Goal: Find specific page/section: Find specific page/section

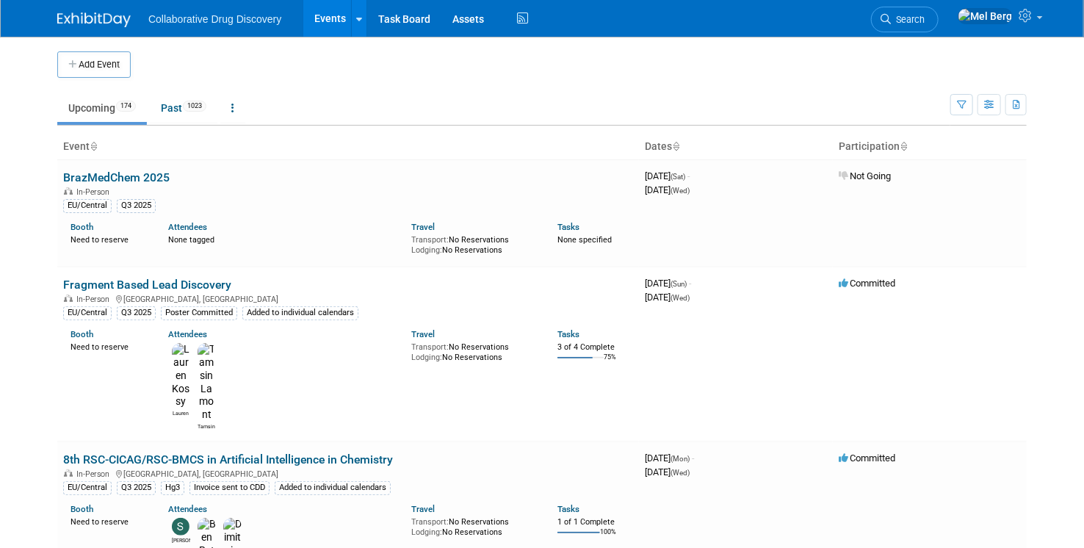
click at [891, 14] on icon at bounding box center [886, 19] width 10 height 10
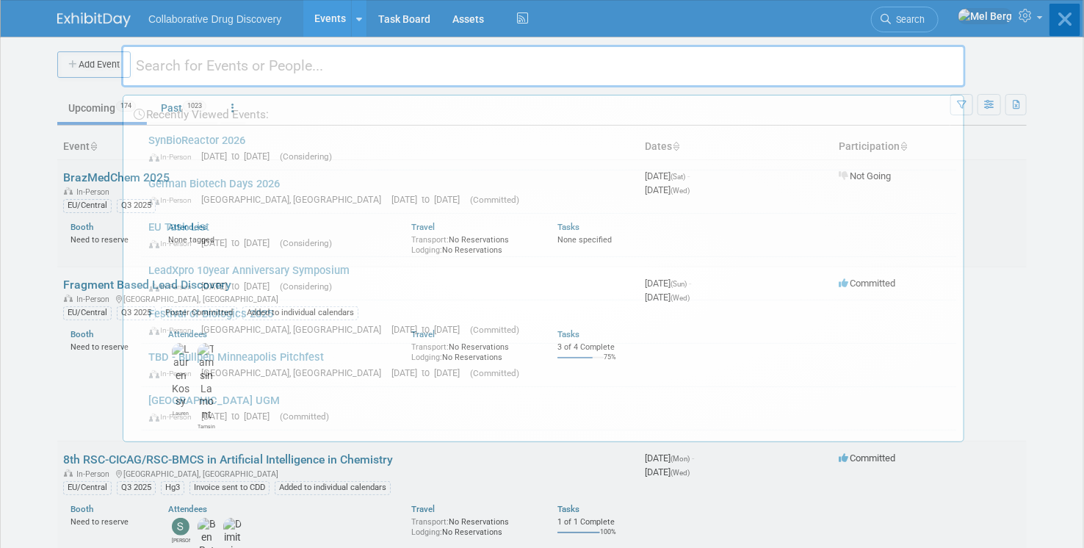
paste input "EFMC"
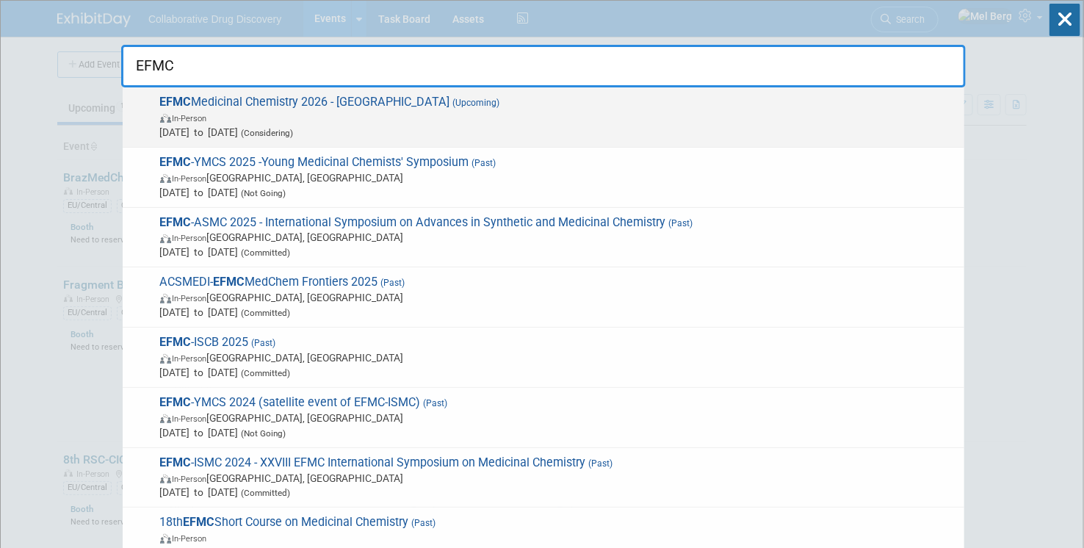
type input "EFMC"
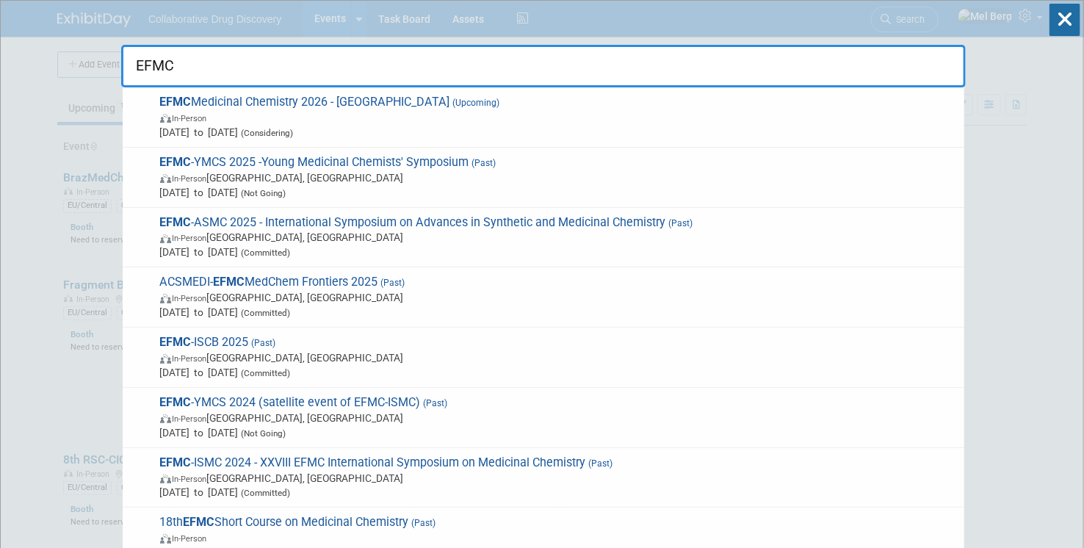
click at [417, 111] on span "In-Person" at bounding box center [558, 117] width 797 height 15
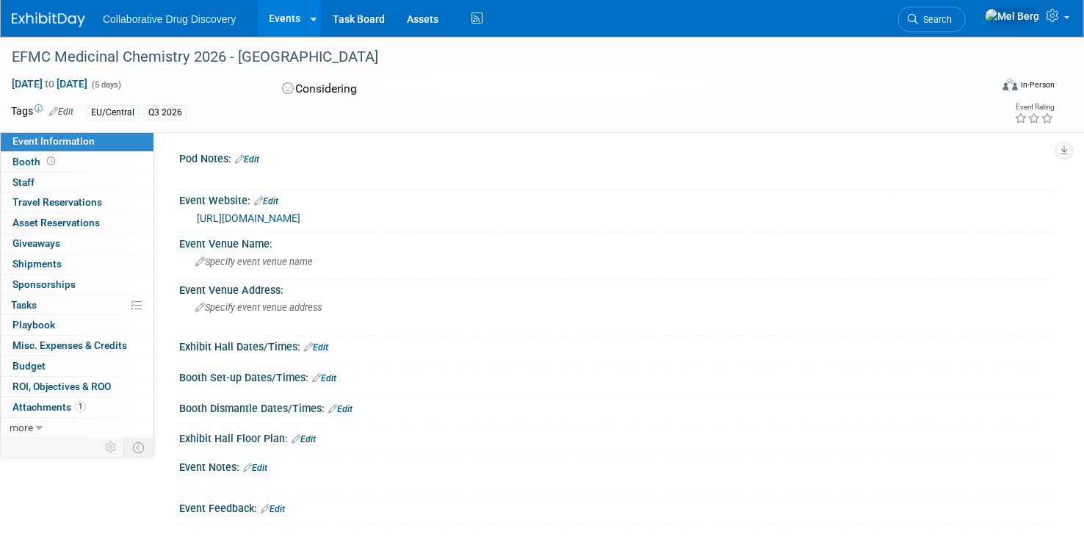
click at [275, 194] on div "Event Website: Edit" at bounding box center [617, 199] width 876 height 19
click at [275, 196] on link "Edit" at bounding box center [266, 201] width 24 height 10
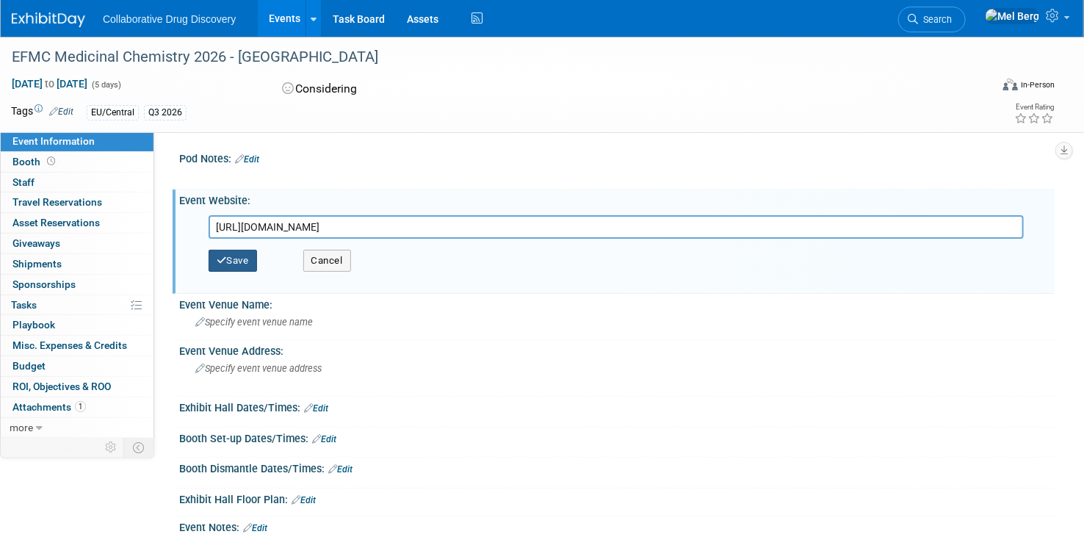
click at [242, 257] on button "Save" at bounding box center [233, 261] width 48 height 22
